Goal: Information Seeking & Learning: Learn about a topic

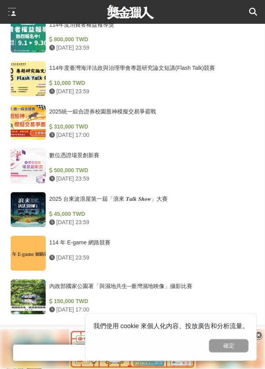
scroll to position [911, 0]
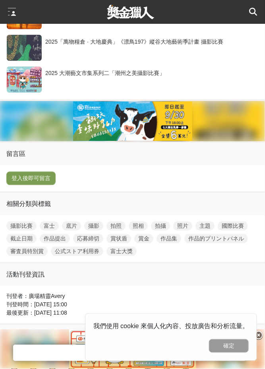
scroll to position [1547, 0]
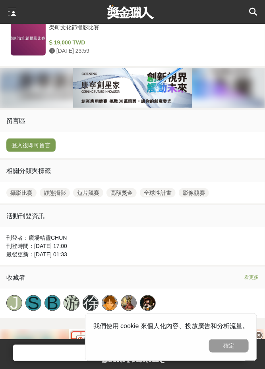
scroll to position [1261, 0]
